Goal: Use online tool/utility

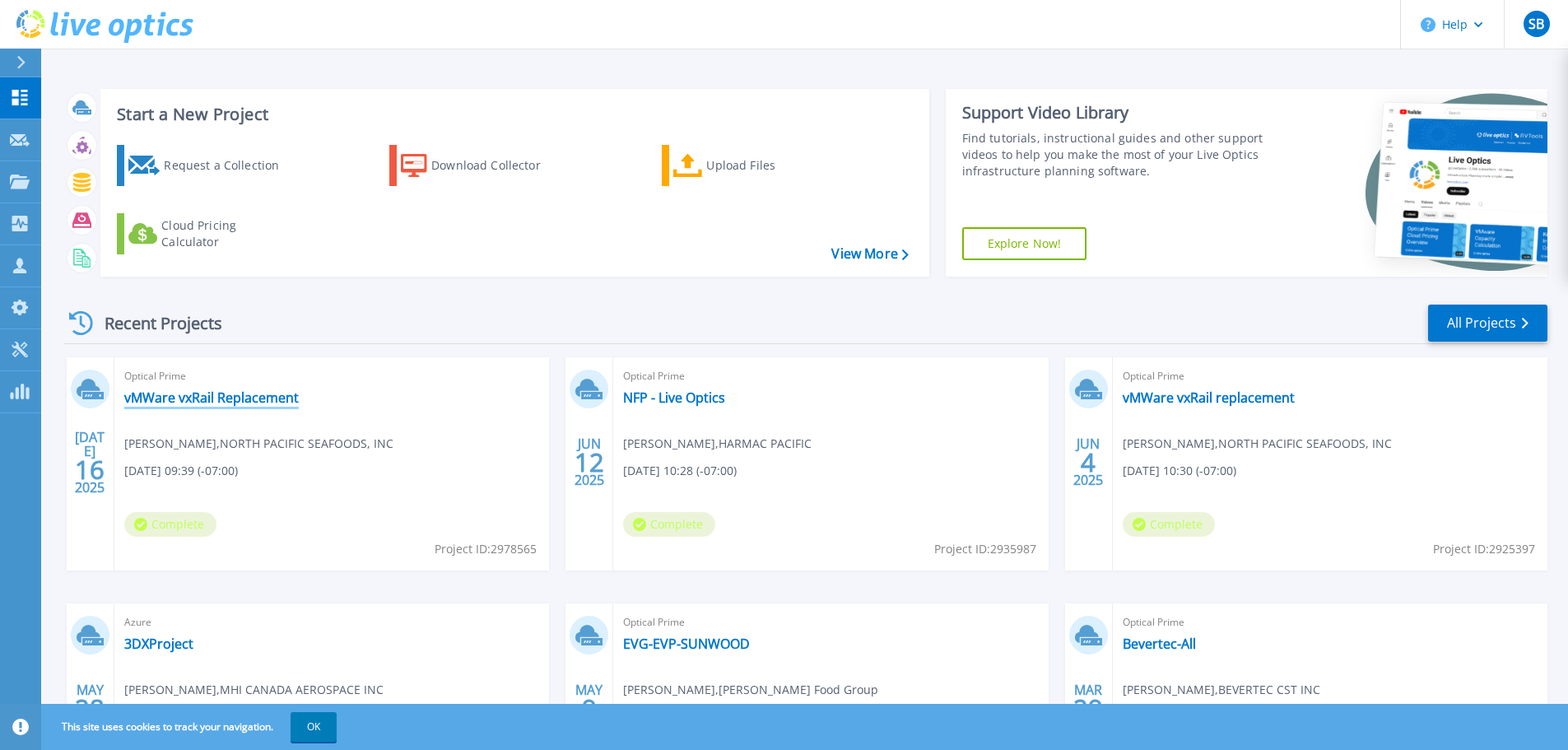
click at [256, 395] on link "vMWare vxRail Replacement" at bounding box center [212, 397] width 175 height 17
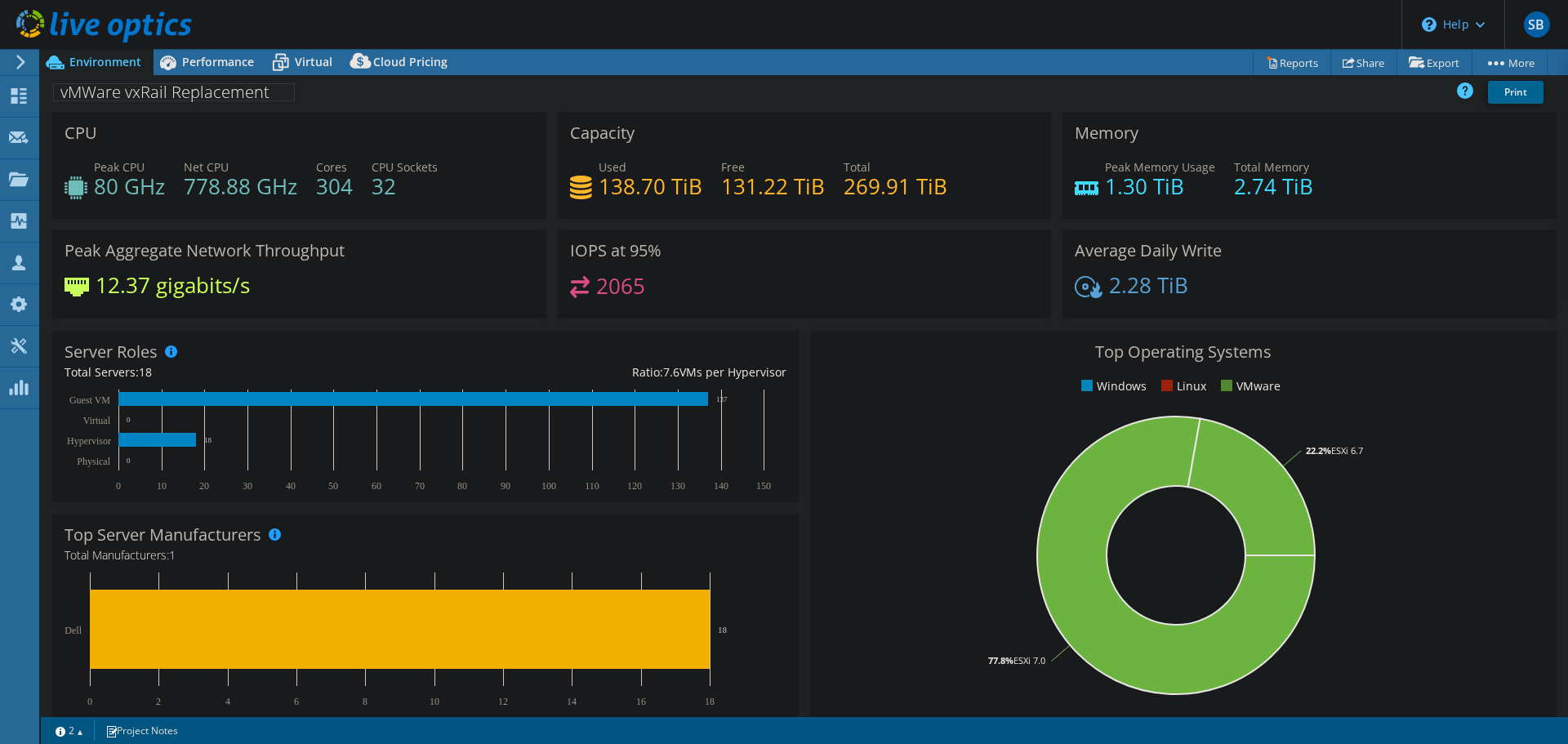
select select "USD"
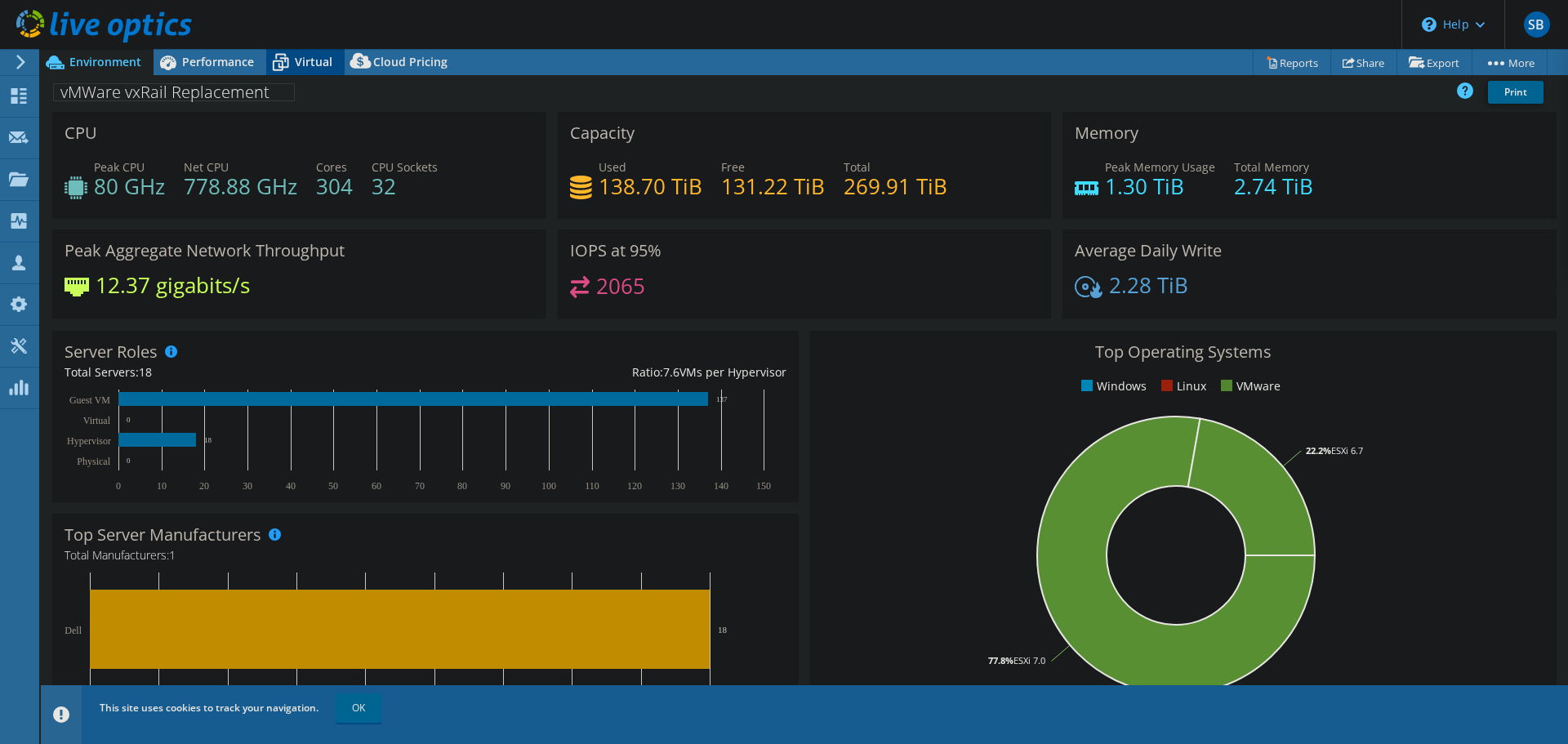
click at [296, 58] on span "Virtual" at bounding box center [313, 62] width 38 height 16
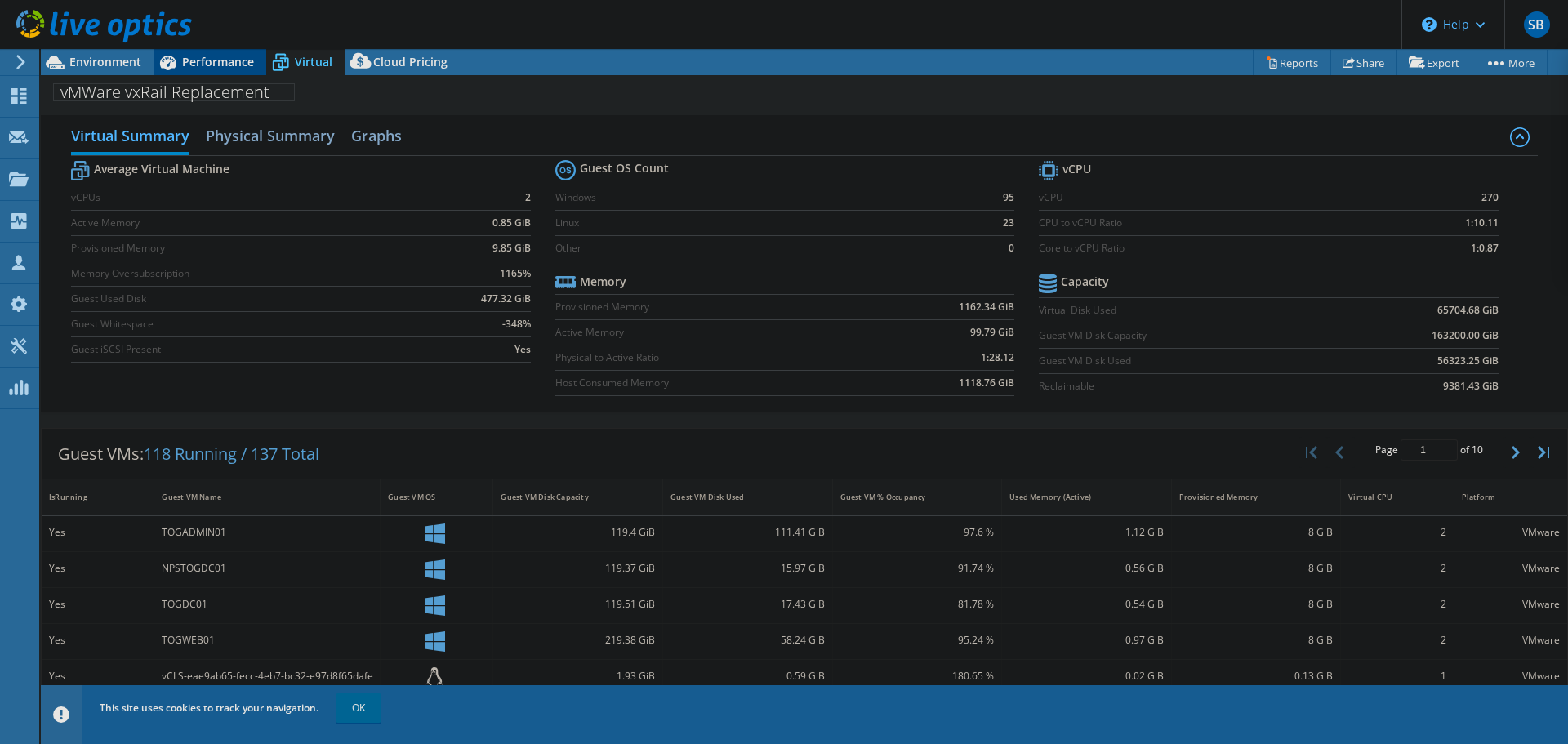
click at [192, 55] on span "Performance" at bounding box center [218, 62] width 72 height 16
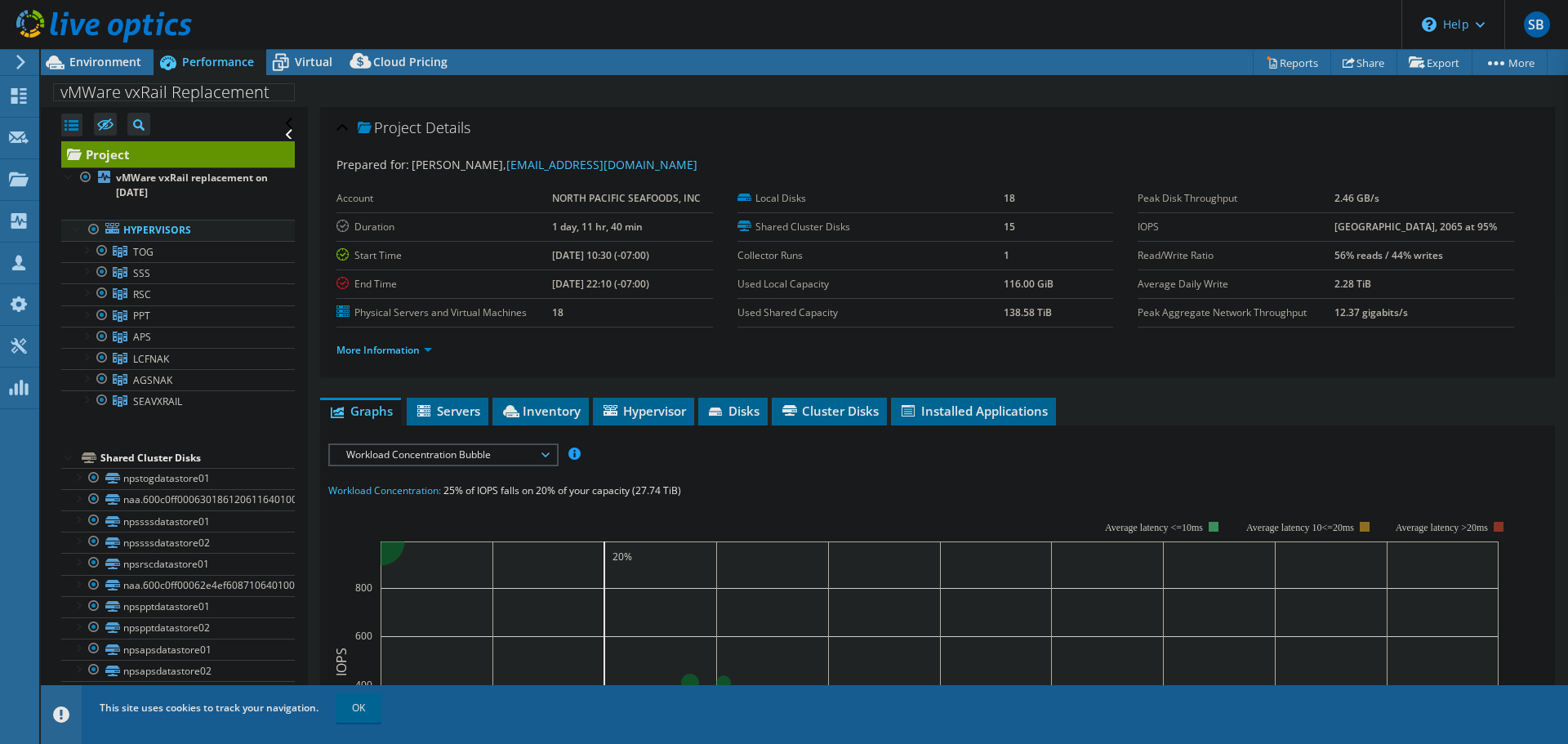
click at [93, 226] on div at bounding box center [94, 229] width 17 height 19
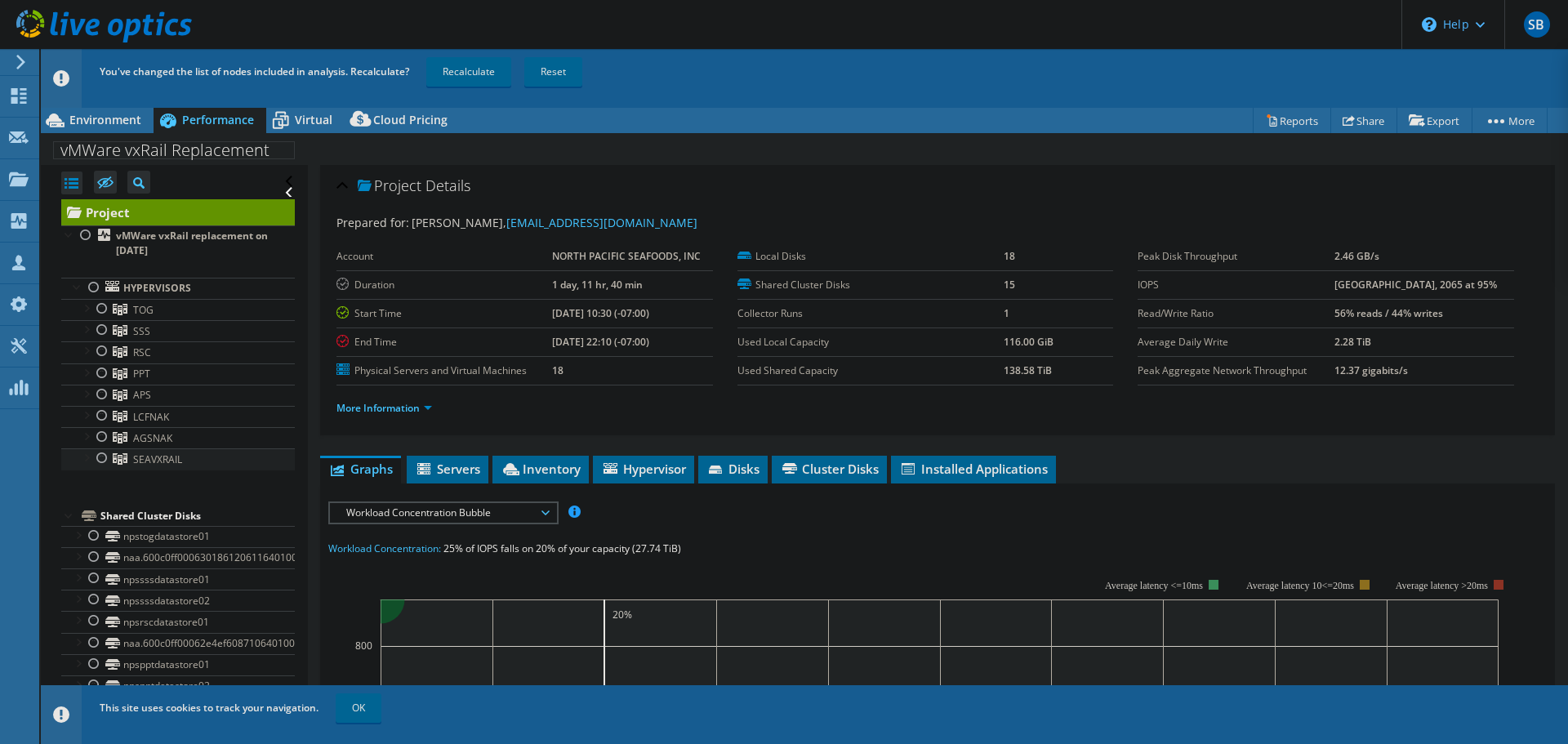
click at [105, 465] on div at bounding box center [101, 458] width 17 height 19
click at [105, 118] on span "Environment" at bounding box center [105, 120] width 72 height 16
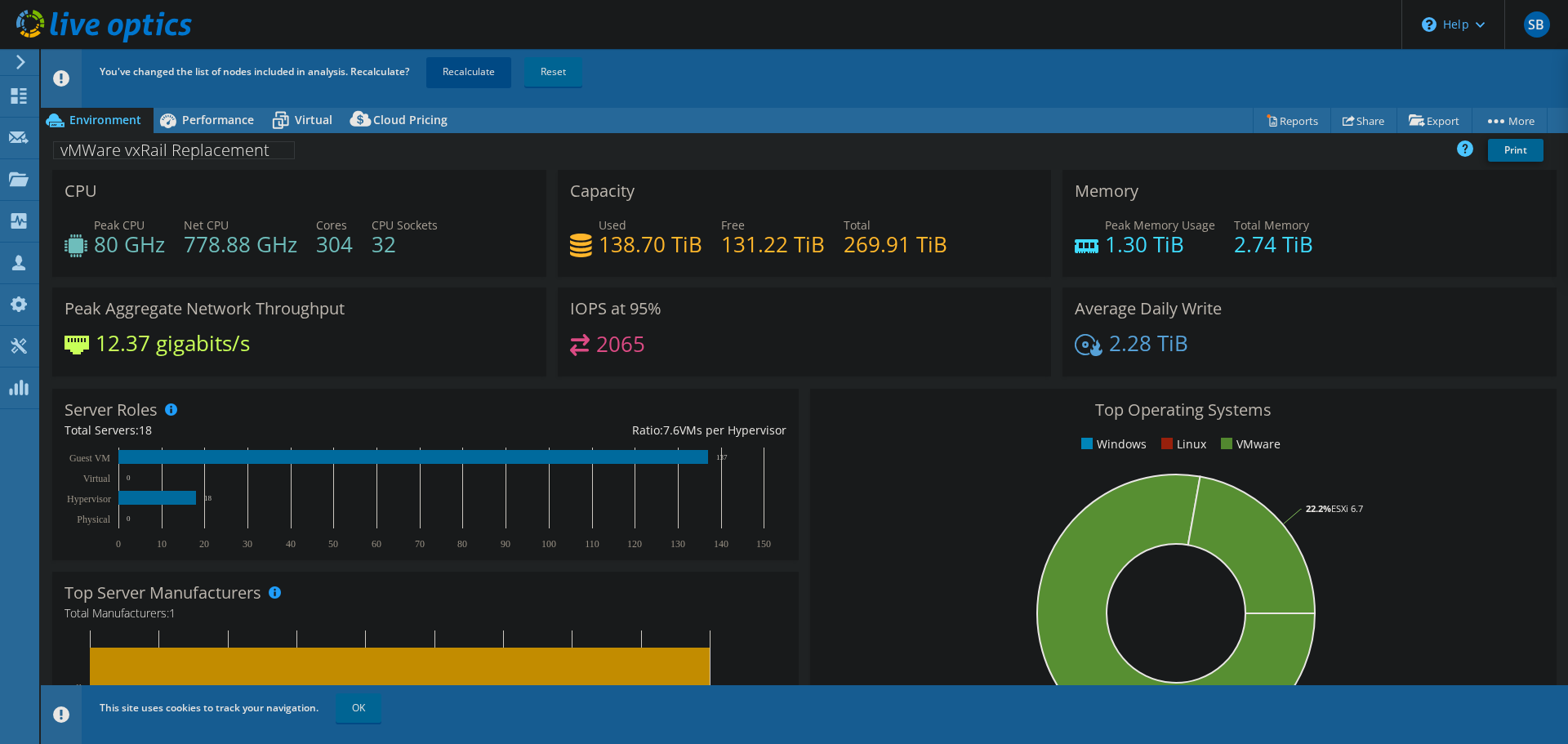
click at [482, 75] on link "Recalculate" at bounding box center [469, 72] width 85 height 30
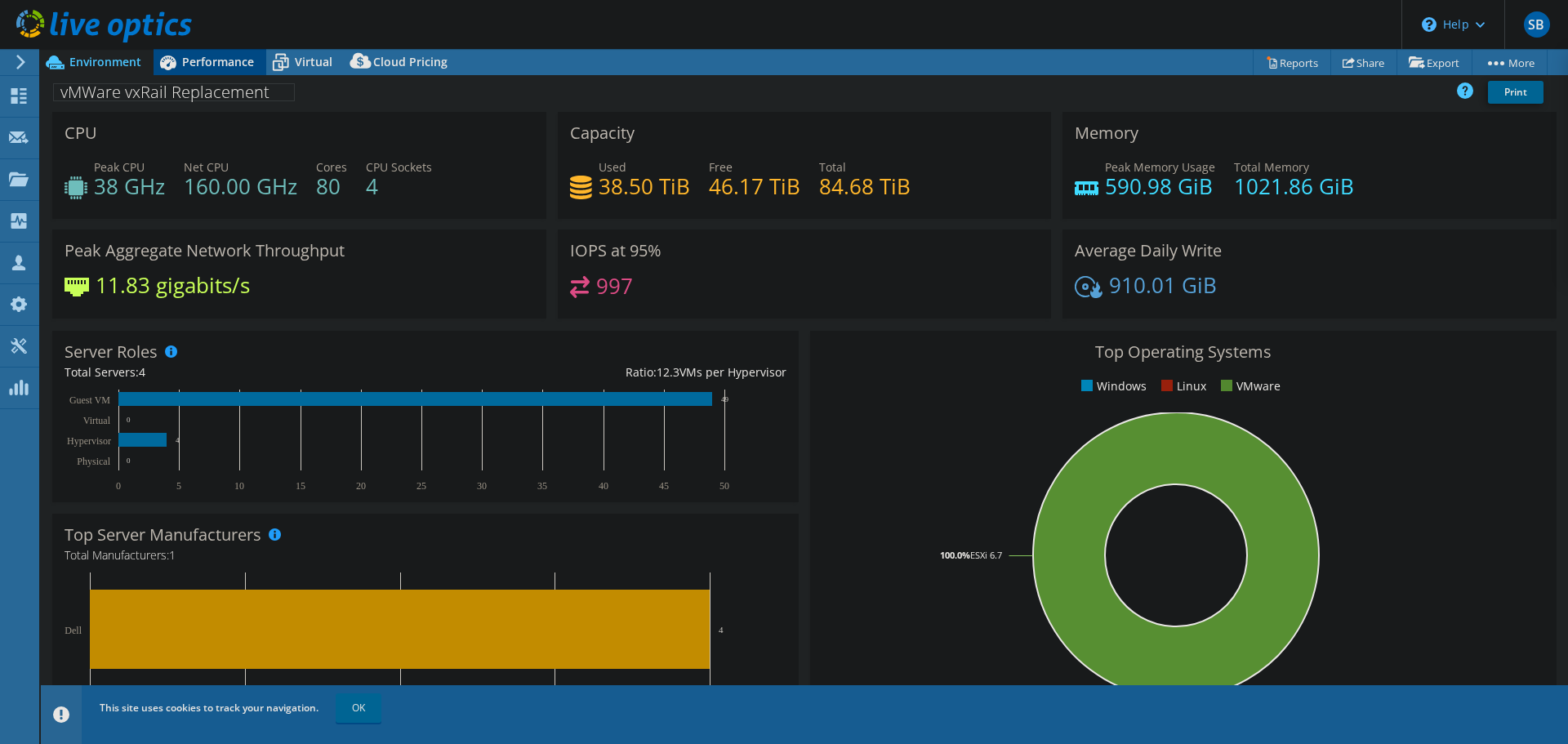
click at [213, 62] on span "Performance" at bounding box center [218, 62] width 72 height 16
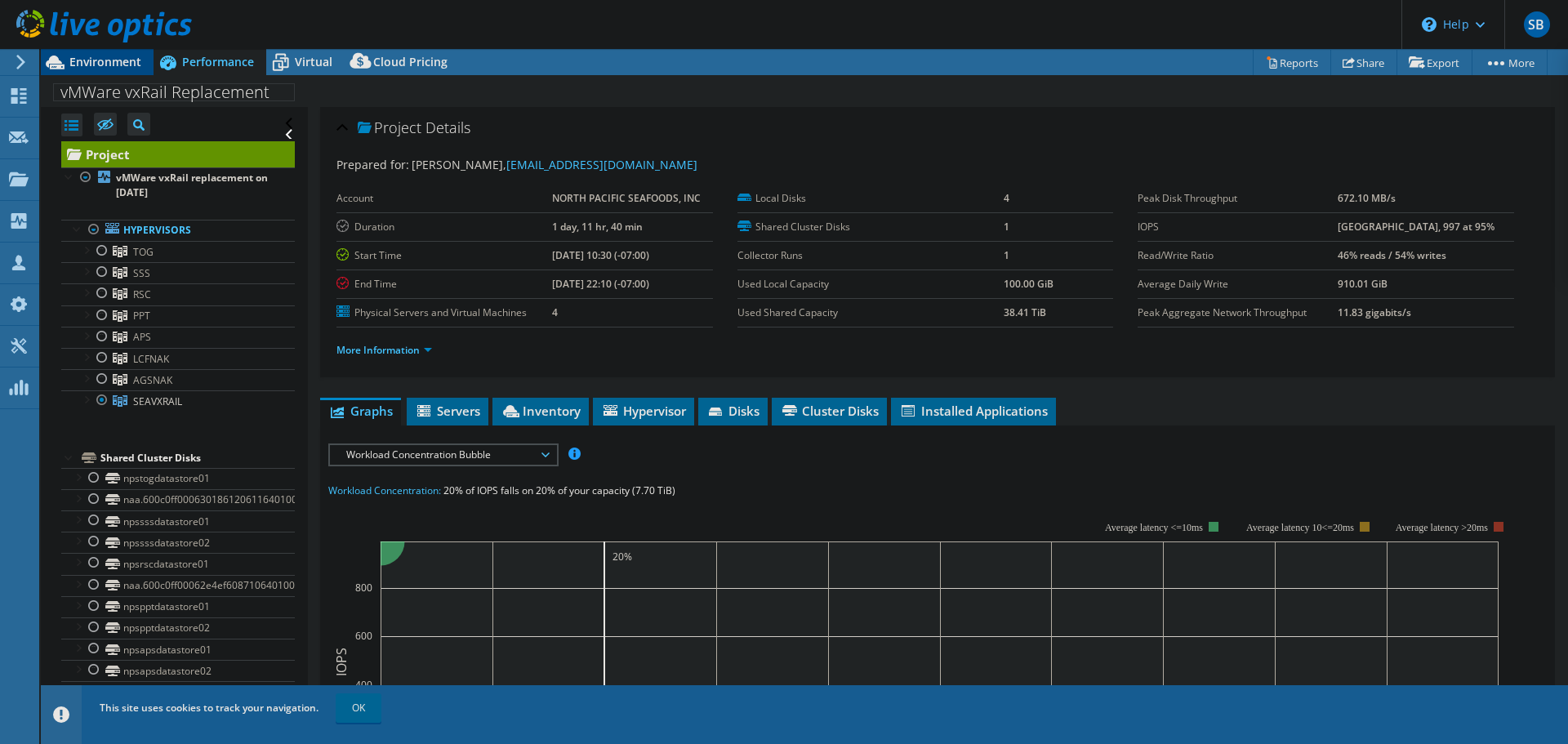
click at [108, 68] on span "Environment" at bounding box center [105, 62] width 72 height 16
